Goal: Transaction & Acquisition: Purchase product/service

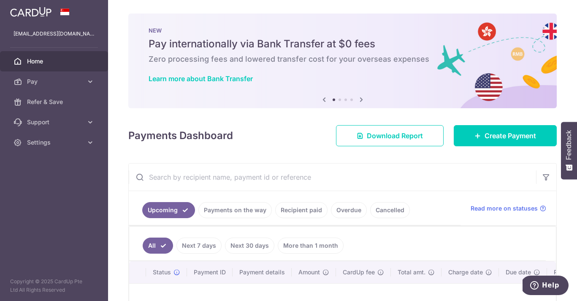
scroll to position [112, 0]
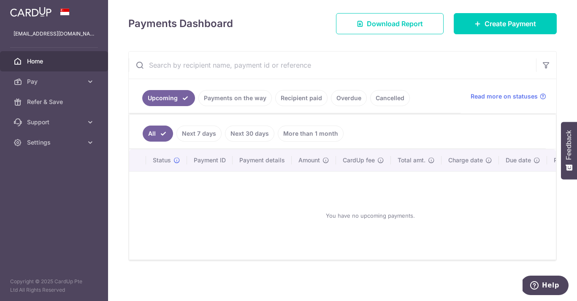
click at [291, 97] on link "Recipient paid" at bounding box center [301, 98] width 52 height 16
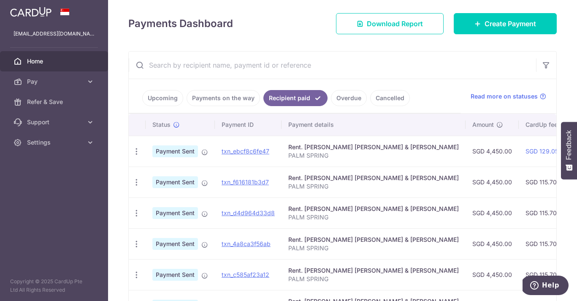
click at [164, 99] on link "Upcoming" at bounding box center [162, 98] width 41 height 16
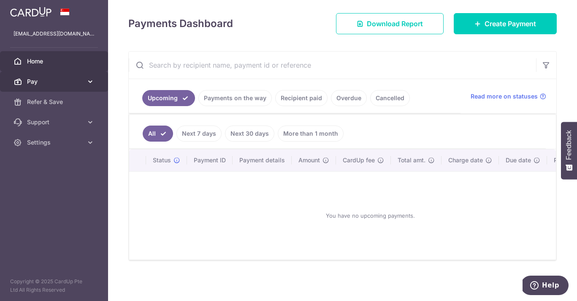
click at [93, 82] on icon at bounding box center [90, 81] width 8 height 8
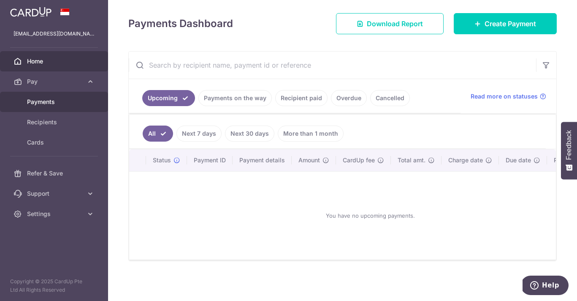
click at [82, 106] on link "Payments" at bounding box center [54, 102] width 108 height 20
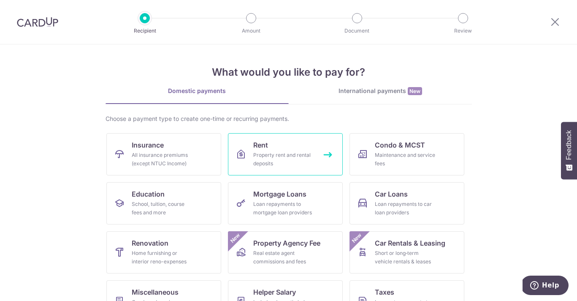
click at [275, 158] on div "Property rent and rental deposits" at bounding box center [283, 159] width 61 height 17
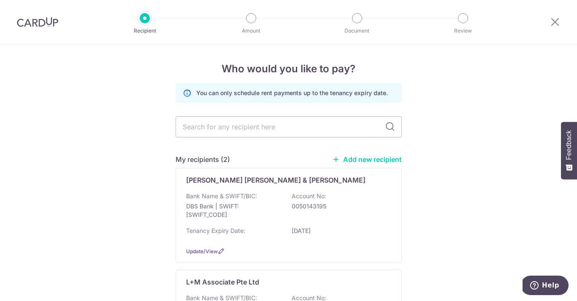
scroll to position [29, 0]
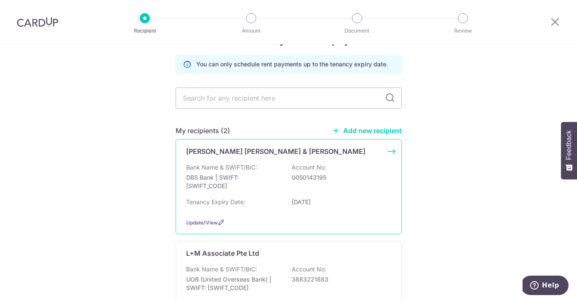
click at [274, 175] on p "DBS Bank | SWIFT: DBSSSGSGXXX" at bounding box center [233, 181] width 95 height 17
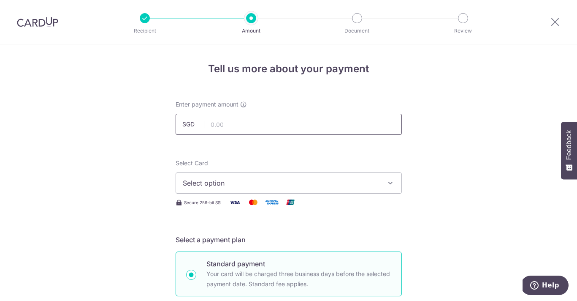
click at [257, 124] on input "text" at bounding box center [289, 124] width 226 height 21
type input "4,450.00"
click at [262, 178] on span "Select option" at bounding box center [281, 183] width 197 height 10
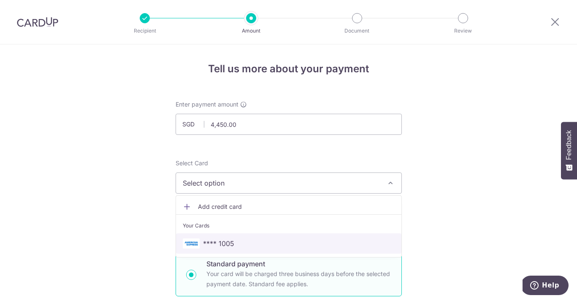
click at [269, 242] on span "**** 1005" at bounding box center [289, 243] width 212 height 10
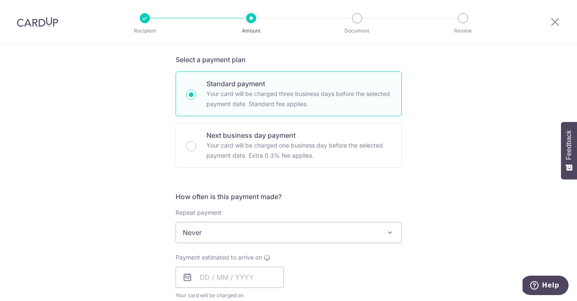
scroll to position [185, 0]
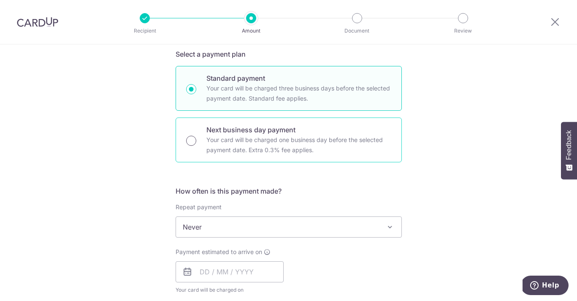
click at [190, 141] on input "Next business day payment Your card will be charged one business day before the…" at bounding box center [191, 141] width 10 height 10
radio input "true"
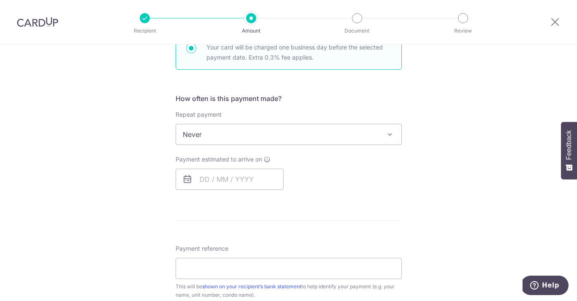
scroll to position [290, 0]
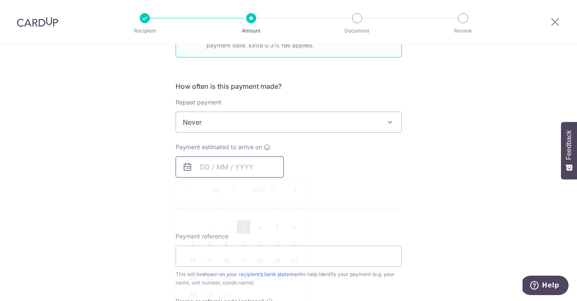
click at [268, 171] on input "text" at bounding box center [230, 166] width 108 height 21
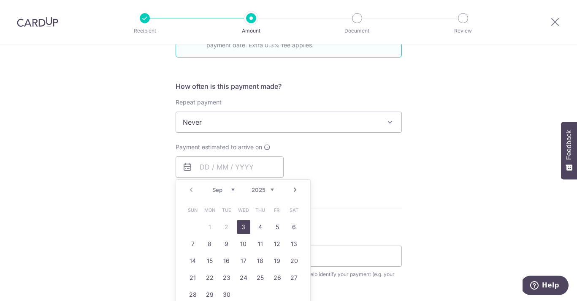
click at [245, 226] on link "3" at bounding box center [244, 227] width 14 height 14
type input "03/09/2025"
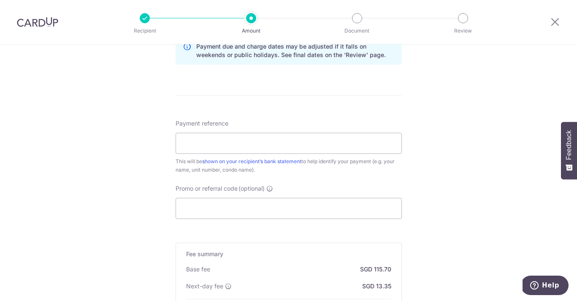
scroll to position [451, 0]
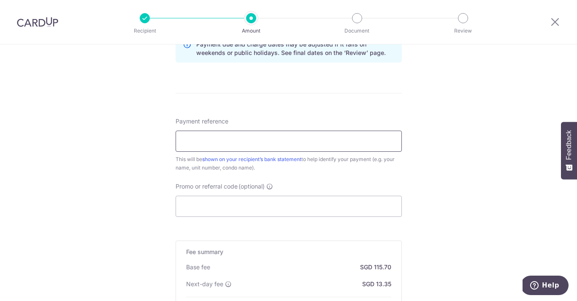
click at [245, 134] on input "Payment reference" at bounding box center [289, 140] width 226 height 21
type input "PALM SPRING"
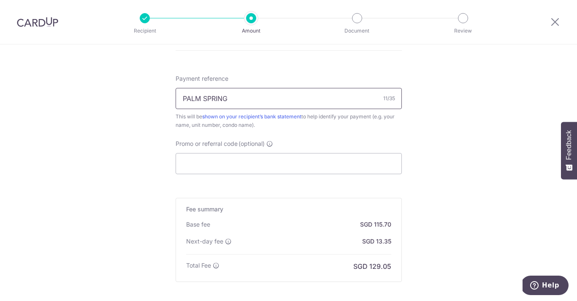
scroll to position [494, 0]
click at [254, 166] on input "Promo or referral code (optional)" at bounding box center [289, 162] width 226 height 21
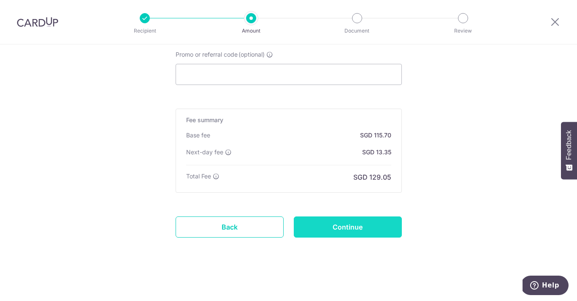
click at [345, 225] on input "Continue" at bounding box center [348, 226] width 108 height 21
type input "Create Schedule"
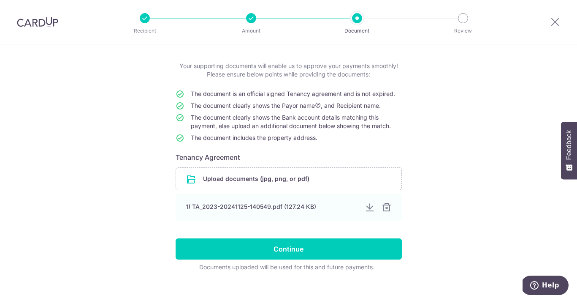
scroll to position [49, 0]
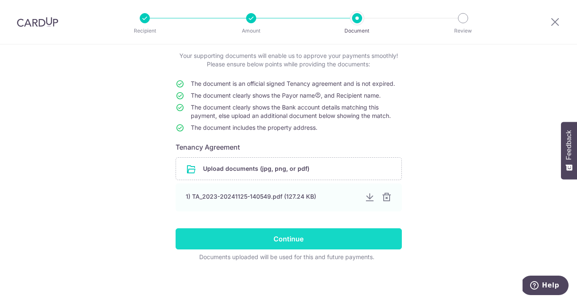
click at [313, 236] on input "Continue" at bounding box center [289, 238] width 226 height 21
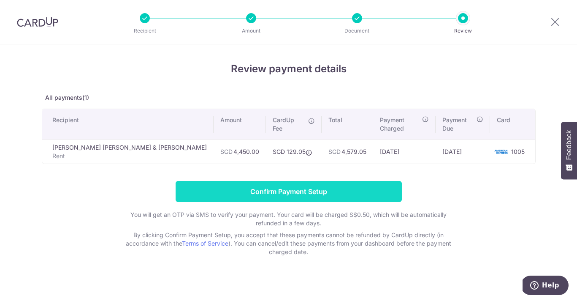
click at [299, 186] on input "Confirm Payment Setup" at bounding box center [289, 191] width 226 height 21
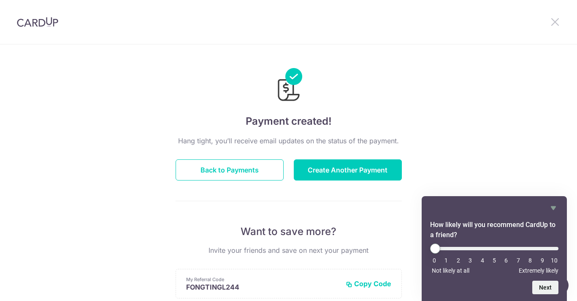
click at [554, 24] on icon at bounding box center [555, 21] width 10 height 11
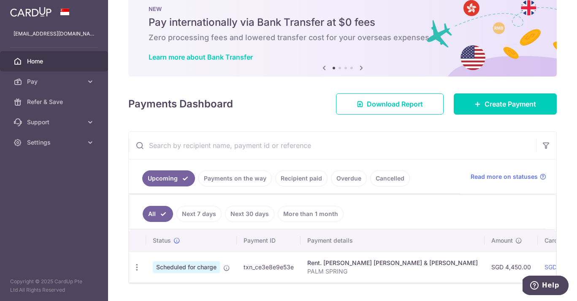
scroll to position [35, 0]
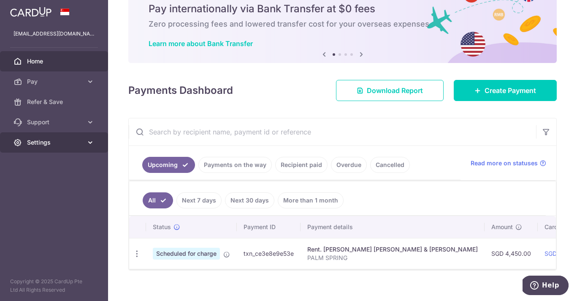
click at [92, 145] on icon at bounding box center [90, 142] width 8 height 8
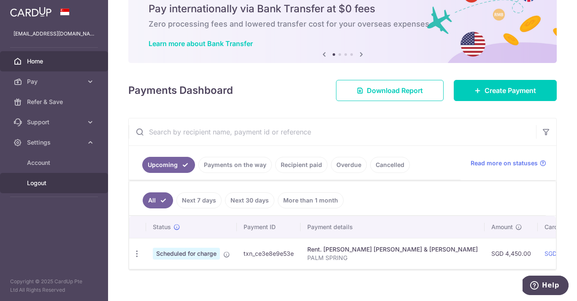
click at [71, 185] on span "Logout" at bounding box center [55, 183] width 56 height 8
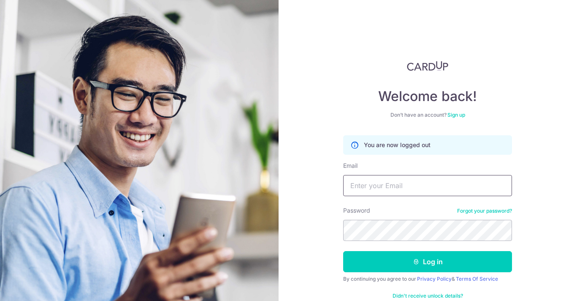
click at [369, 176] on input "Email" at bounding box center [427, 185] width 169 height 21
type input "MAXINE_LAU@KHSWELLFOOD.COM"
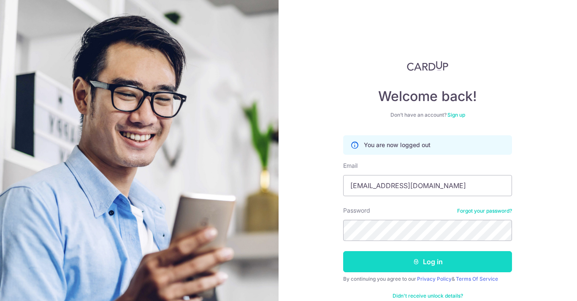
click at [398, 258] on button "Log in" at bounding box center [427, 261] width 169 height 21
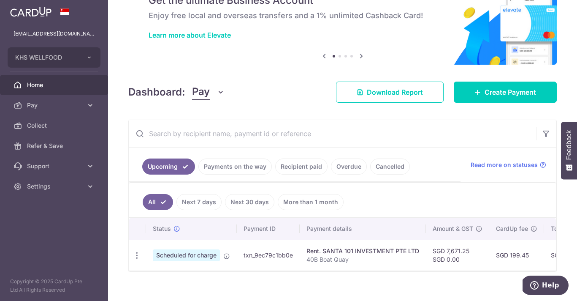
scroll to position [44, 0]
